Goal: Information Seeking & Learning: Learn about a topic

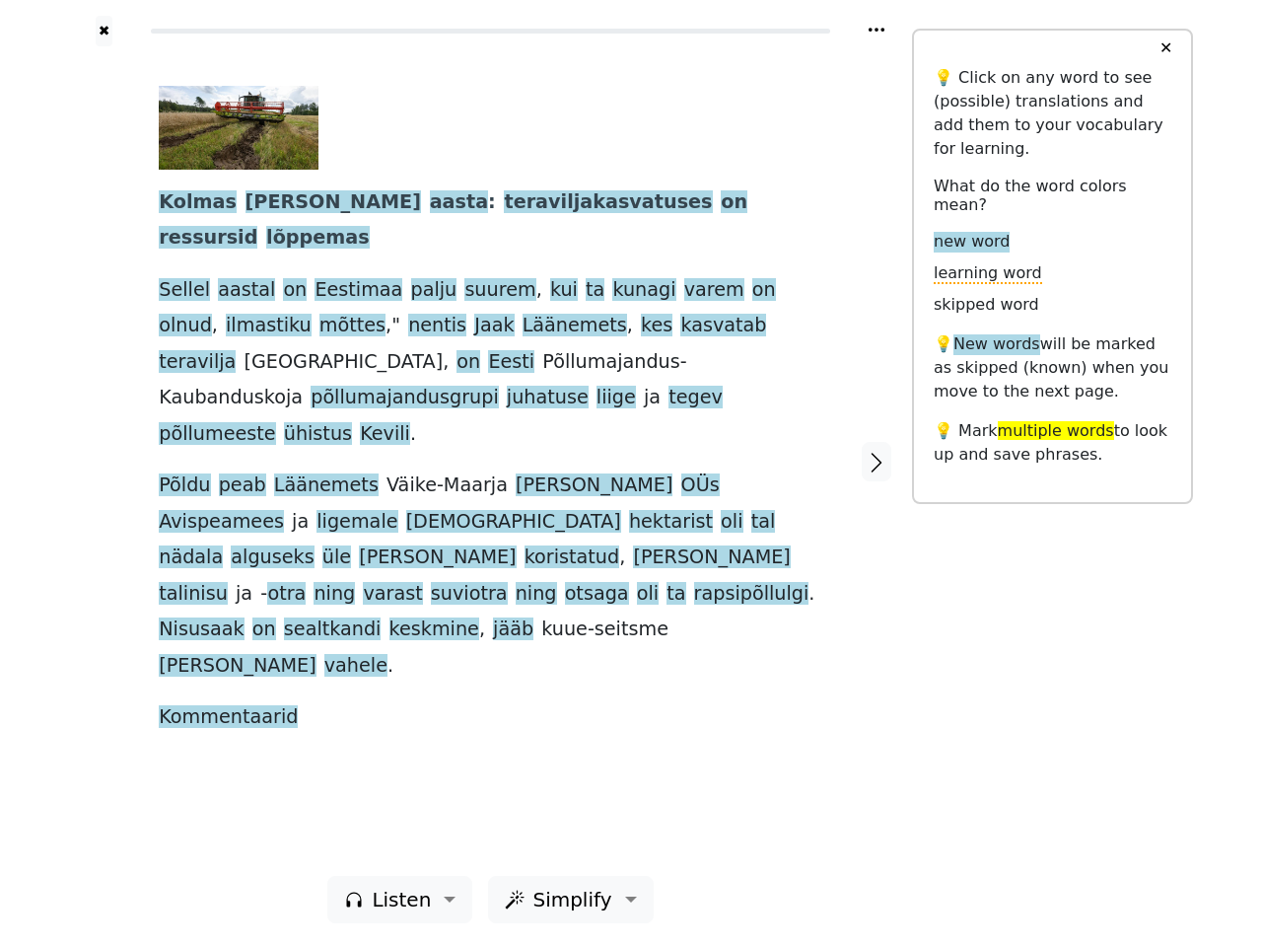
click at [694, 582] on span "rapsipõllulgi" at bounding box center [751, 594] width 115 height 25
click at [877, 30] on icon at bounding box center [877, 30] width 16 height 4
click at [104, 461] on div at bounding box center [104, 460] width 70 height 829
click at [314, 545] on span "alguseks" at bounding box center [272, 557] width 83 height 25
click at [191, 203] on span "Kolmas" at bounding box center [198, 202] width 78 height 25
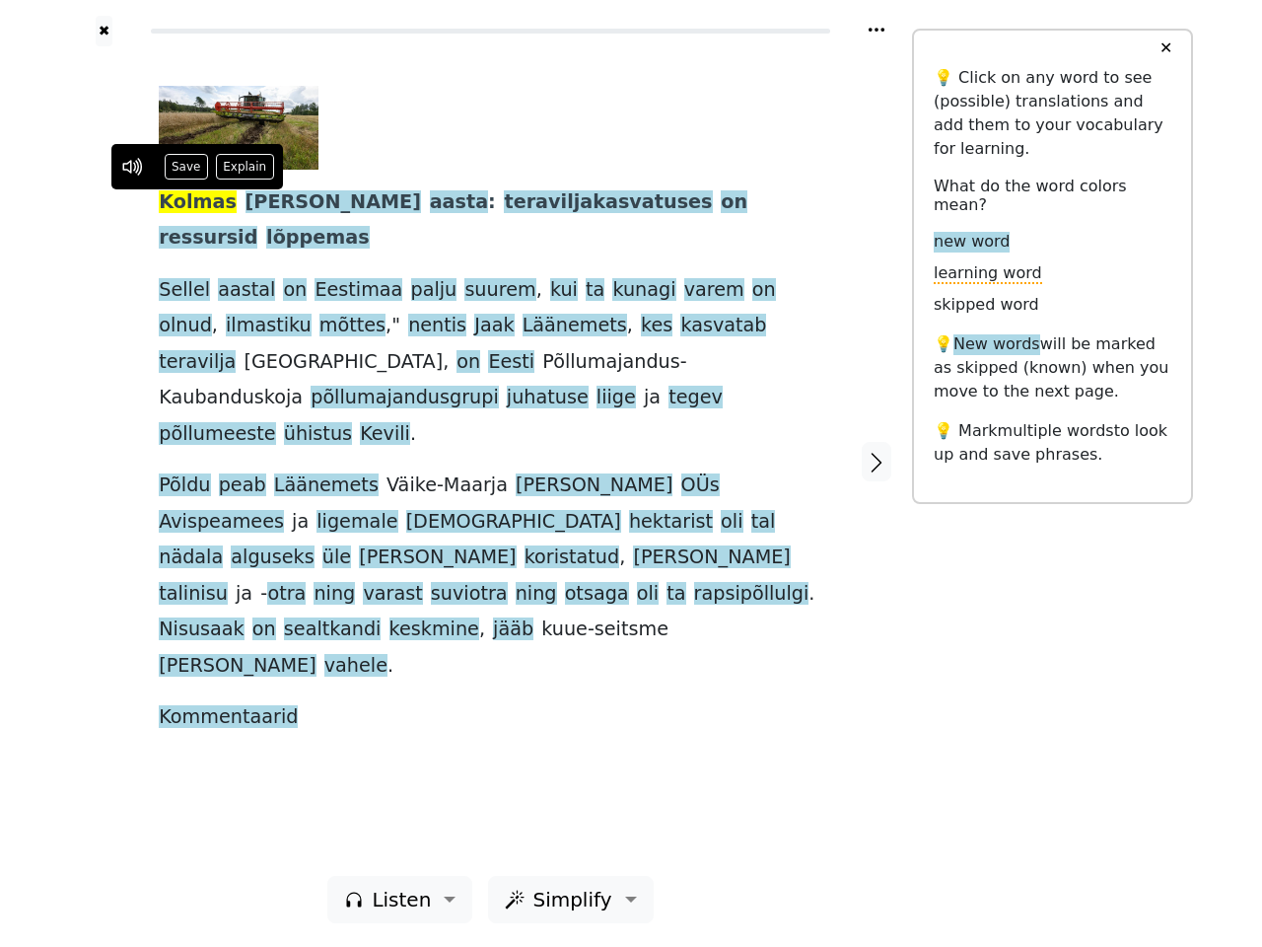
click at [253, 203] on span "[PERSON_NAME]" at bounding box center [334, 202] width 176 height 25
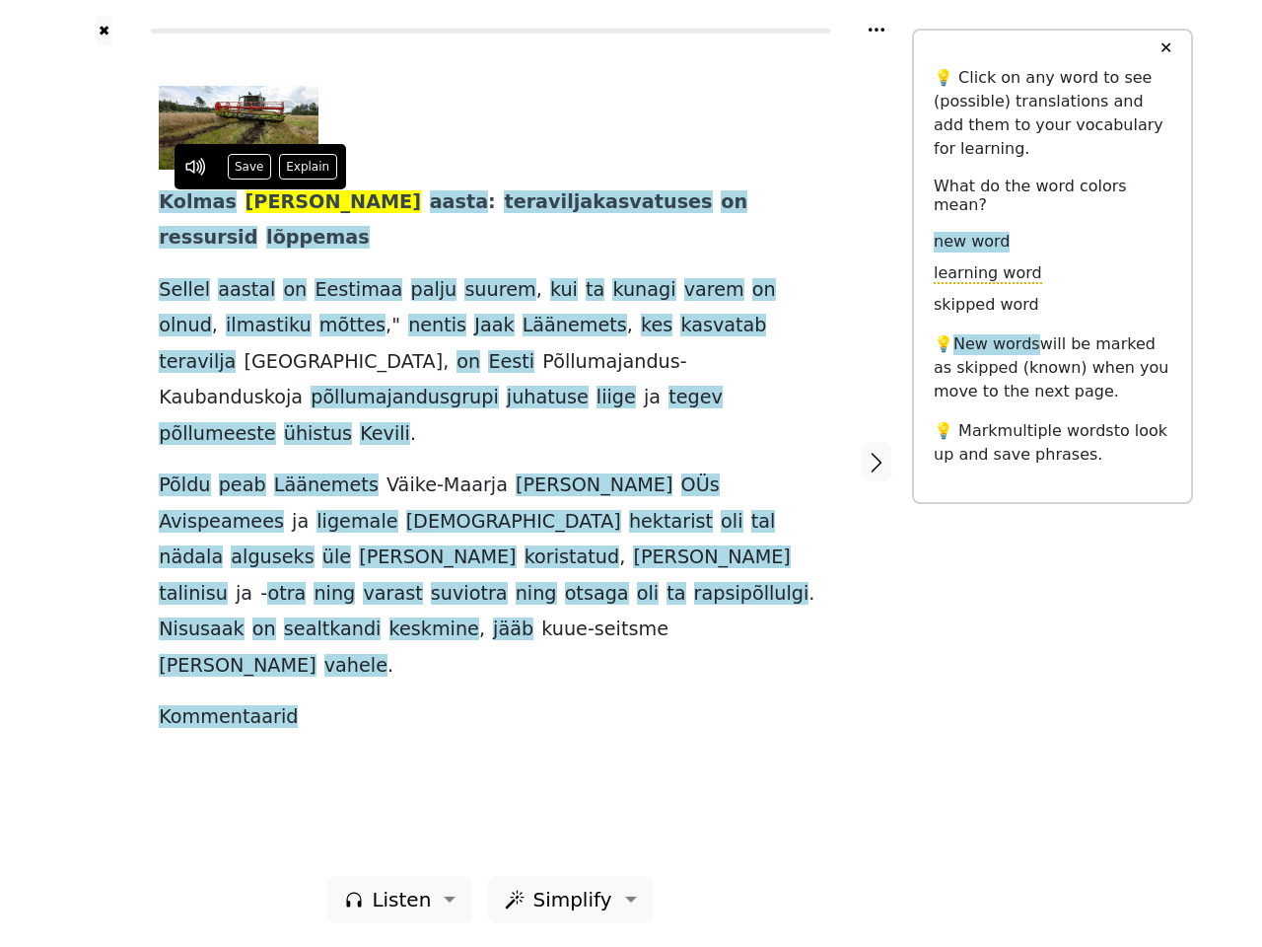
click at [430, 203] on span "aasta" at bounding box center [459, 202] width 58 height 25
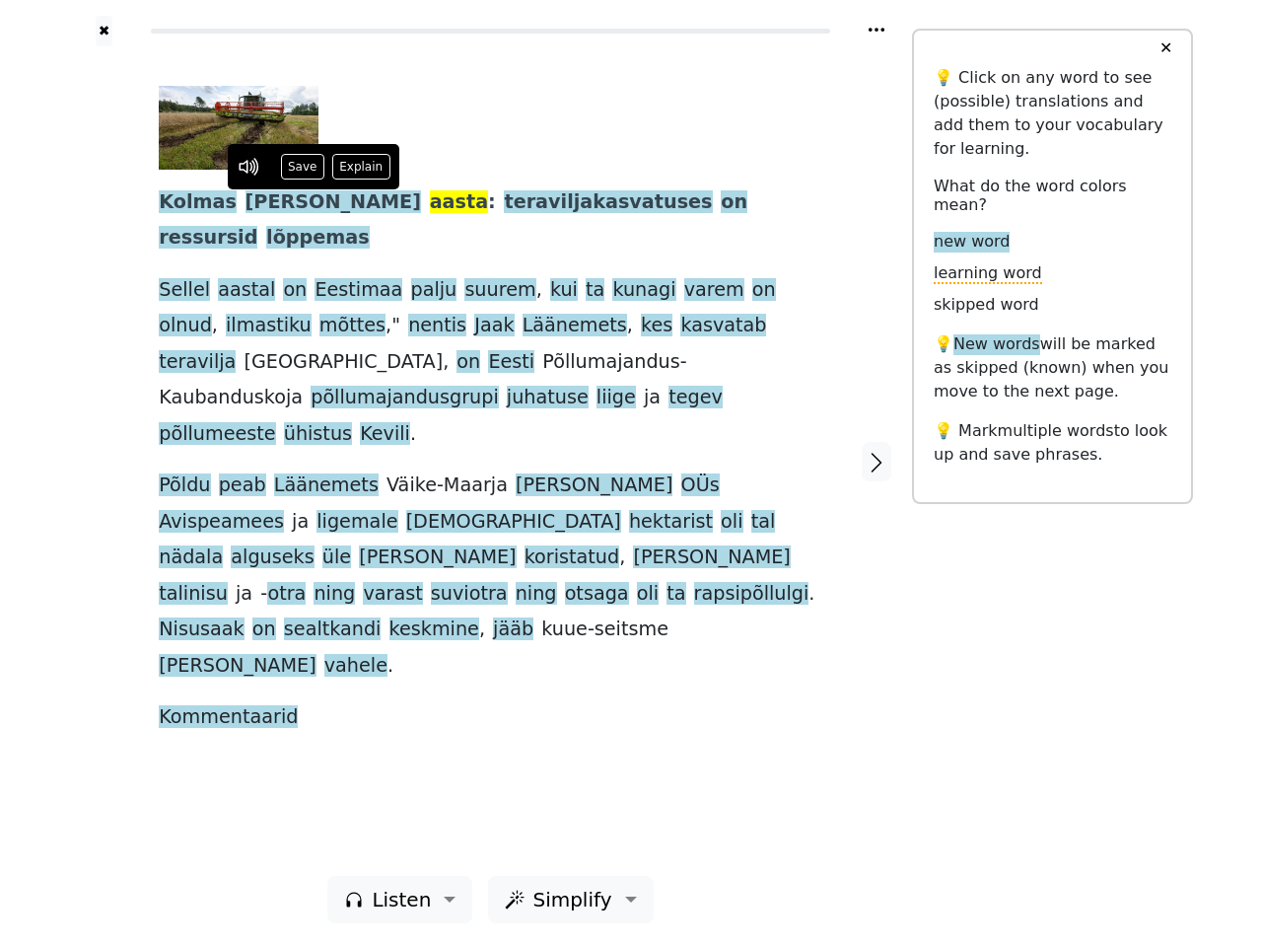
click at [504, 203] on span "teraviljakasvatuses" at bounding box center [608, 202] width 208 height 25
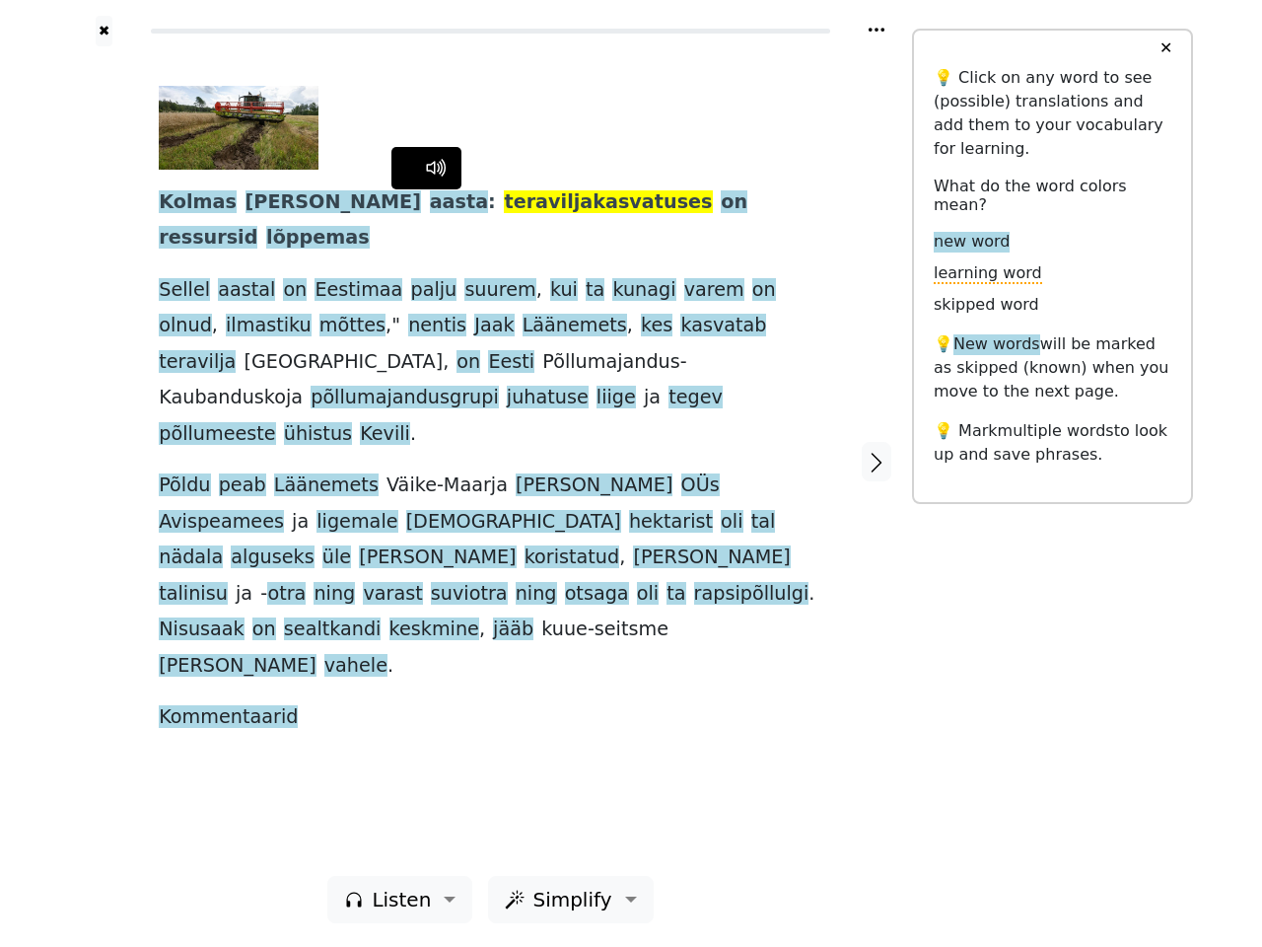
click at [721, 203] on span "on" at bounding box center [734, 202] width 27 height 25
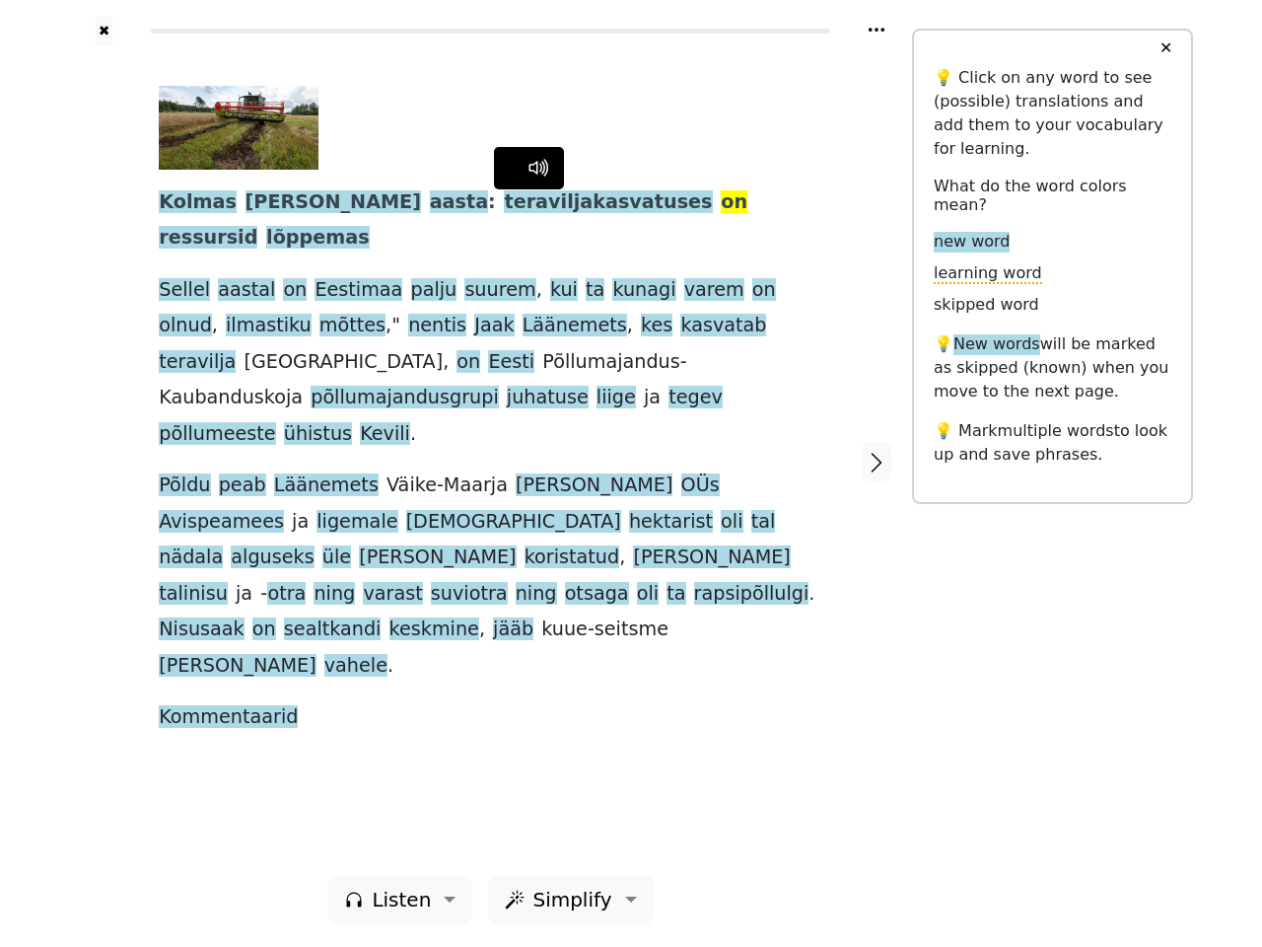
click at [257, 226] on span "ressursid" at bounding box center [208, 238] width 99 height 25
